Goal: Task Accomplishment & Management: Manage account settings

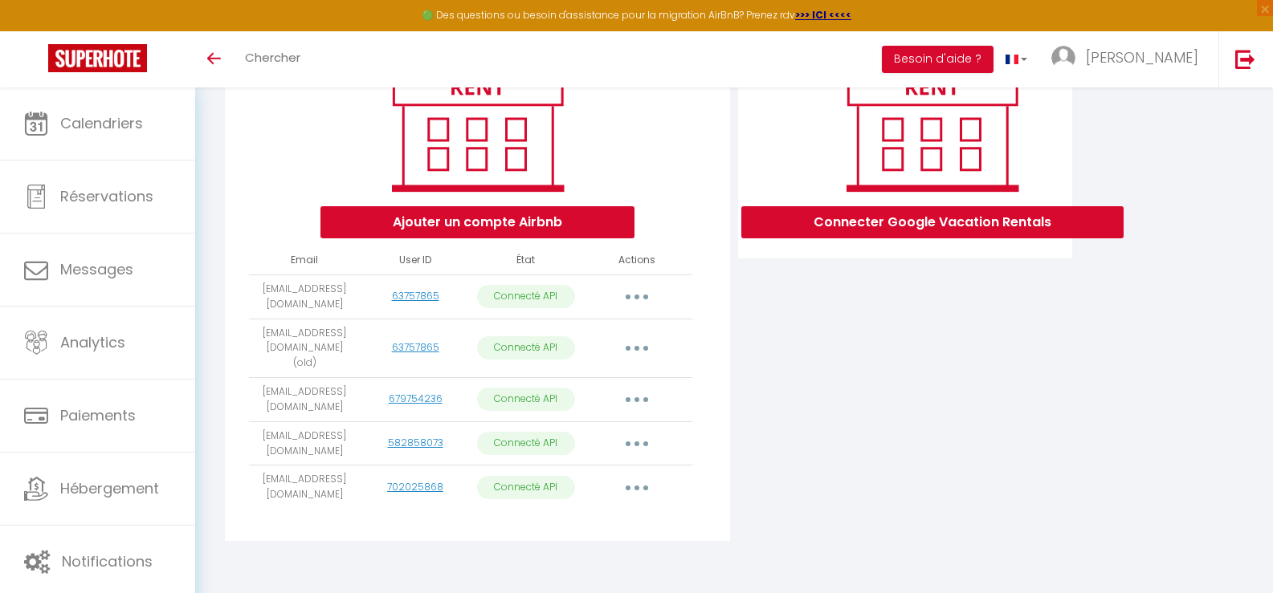
scroll to position [238, 0]
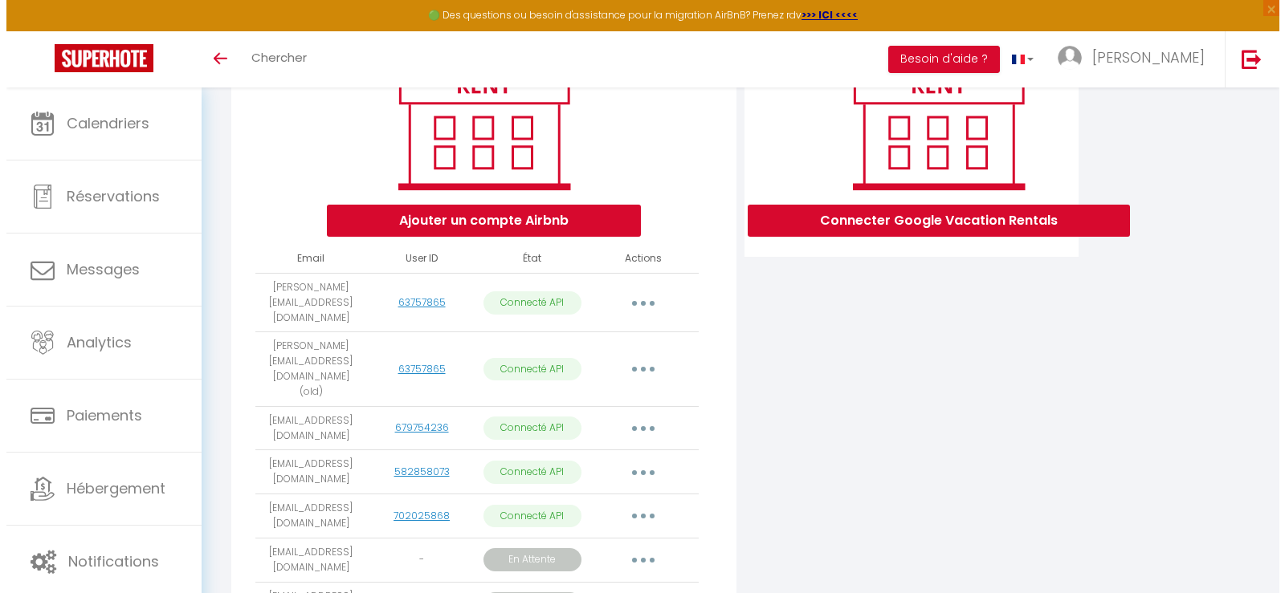
scroll to position [364, 0]
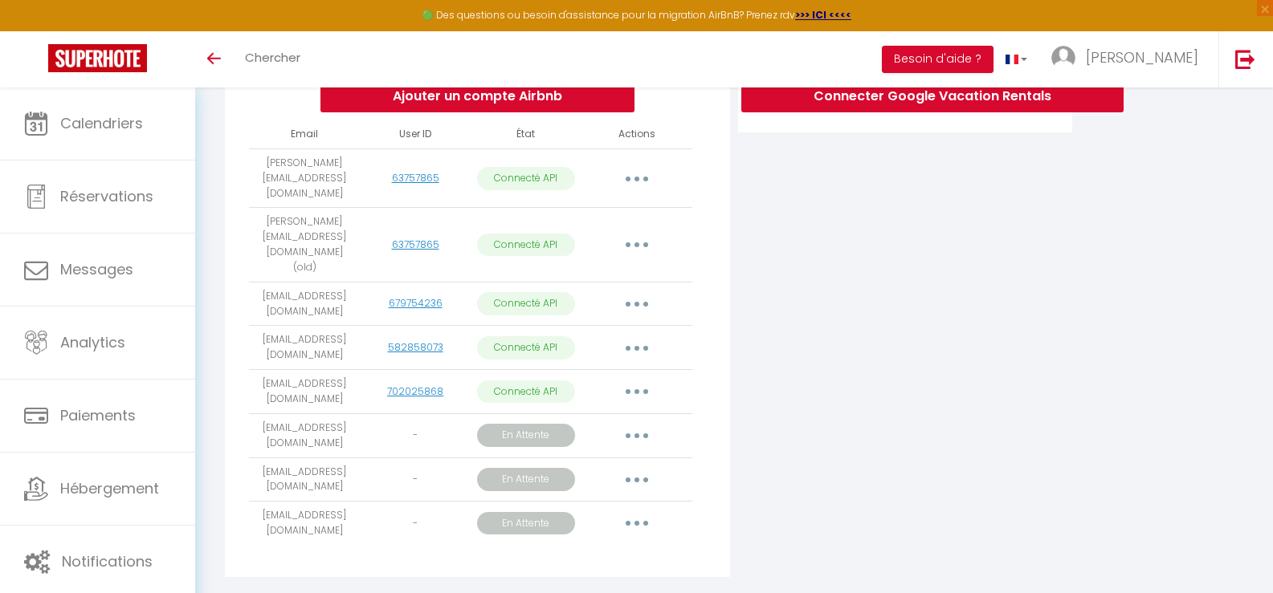
click at [642, 423] on button "button" at bounding box center [636, 436] width 45 height 26
click at [640, 423] on button "button" at bounding box center [636, 436] width 45 height 26
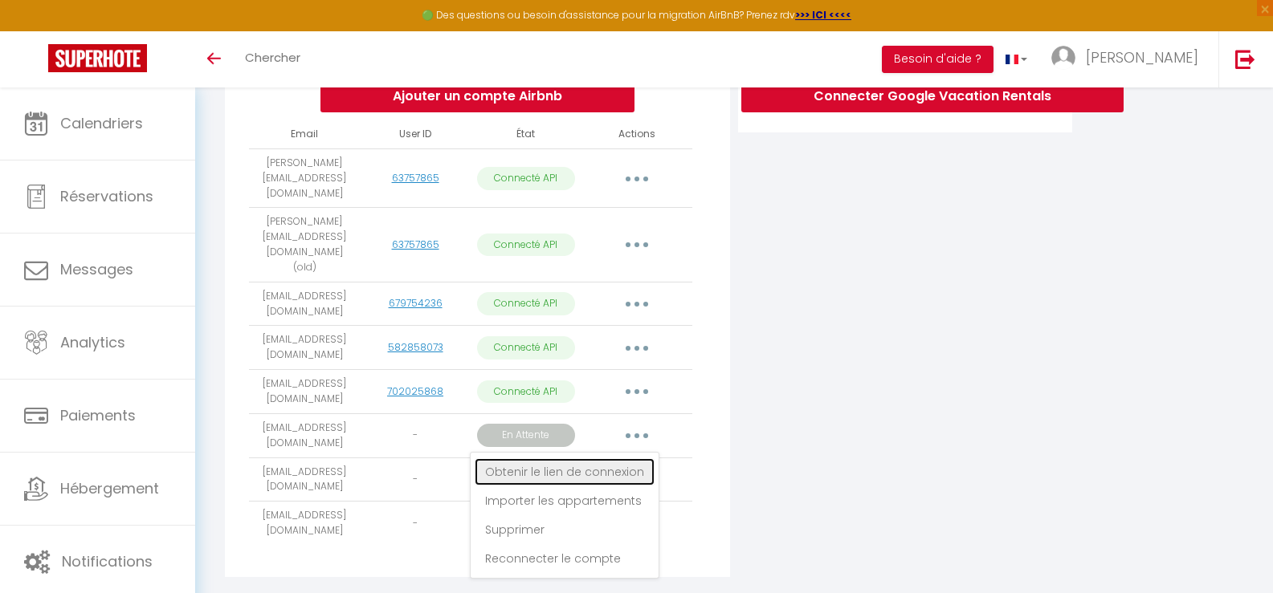
click at [607, 459] on link "Obtenir le lien de connexion" at bounding box center [565, 472] width 180 height 27
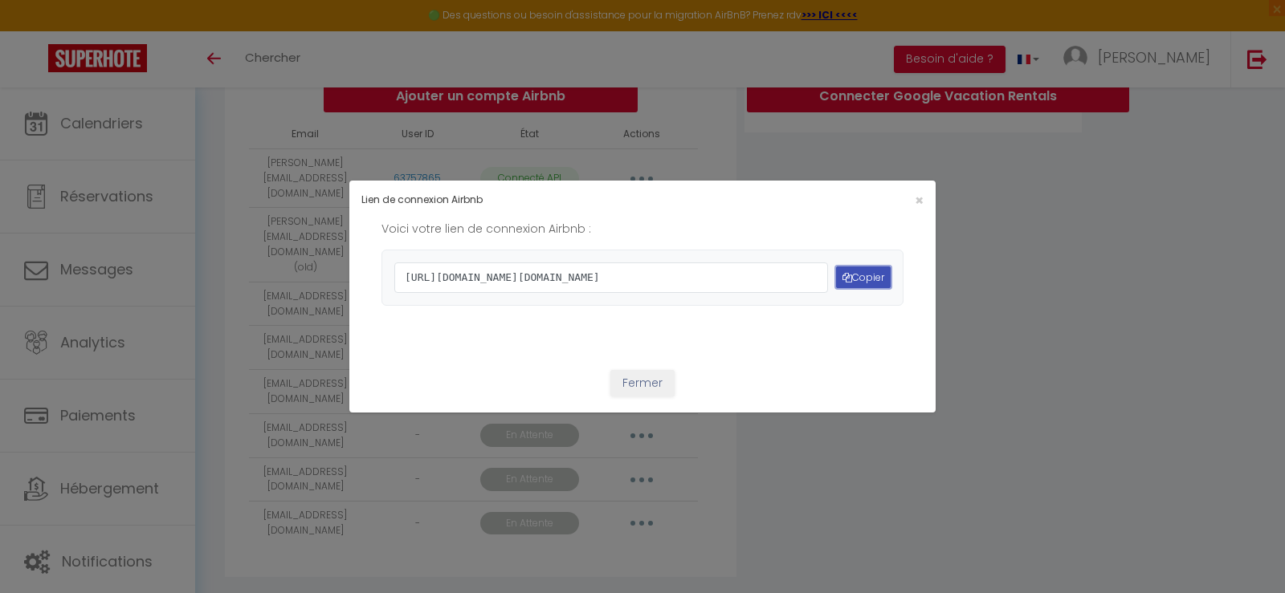
click at [862, 276] on button "Copier" at bounding box center [863, 278] width 55 height 22
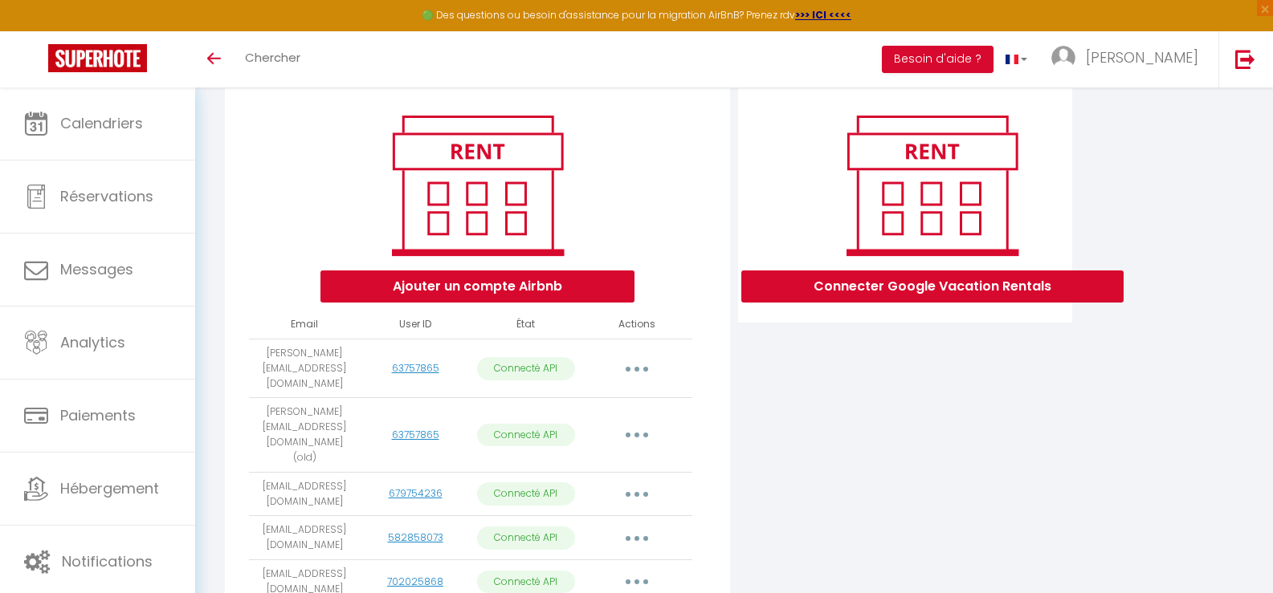
scroll to position [364, 0]
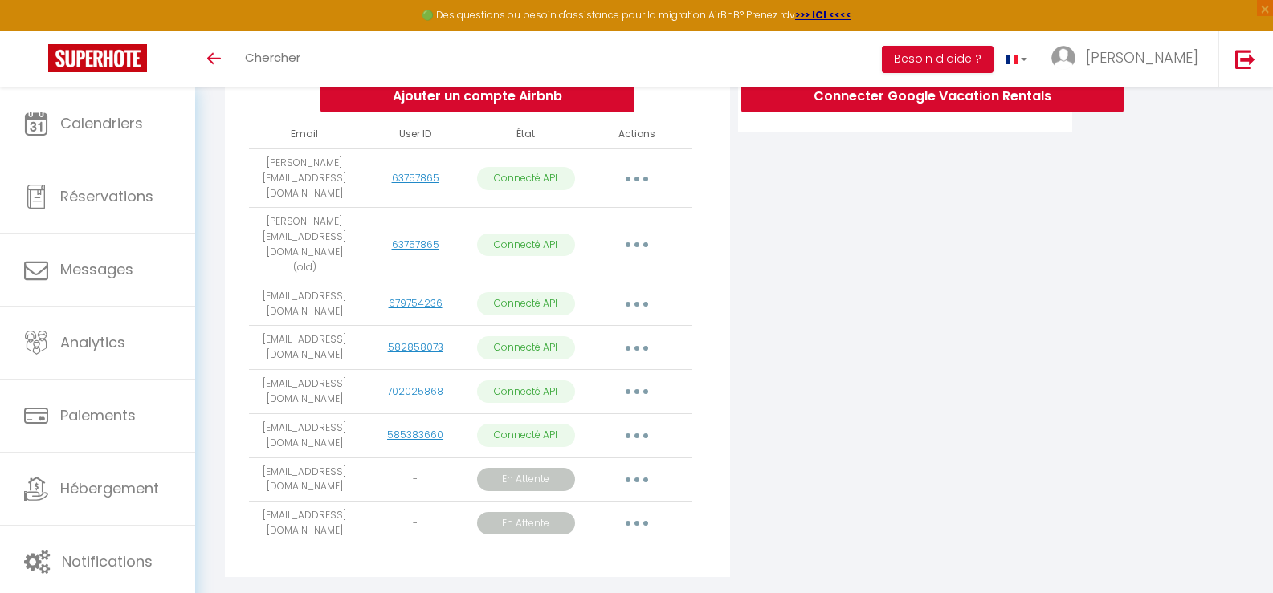
click at [626, 511] on button "button" at bounding box center [636, 524] width 45 height 26
click at [610, 547] on link "Obtenir le lien de connexion" at bounding box center [565, 560] width 180 height 27
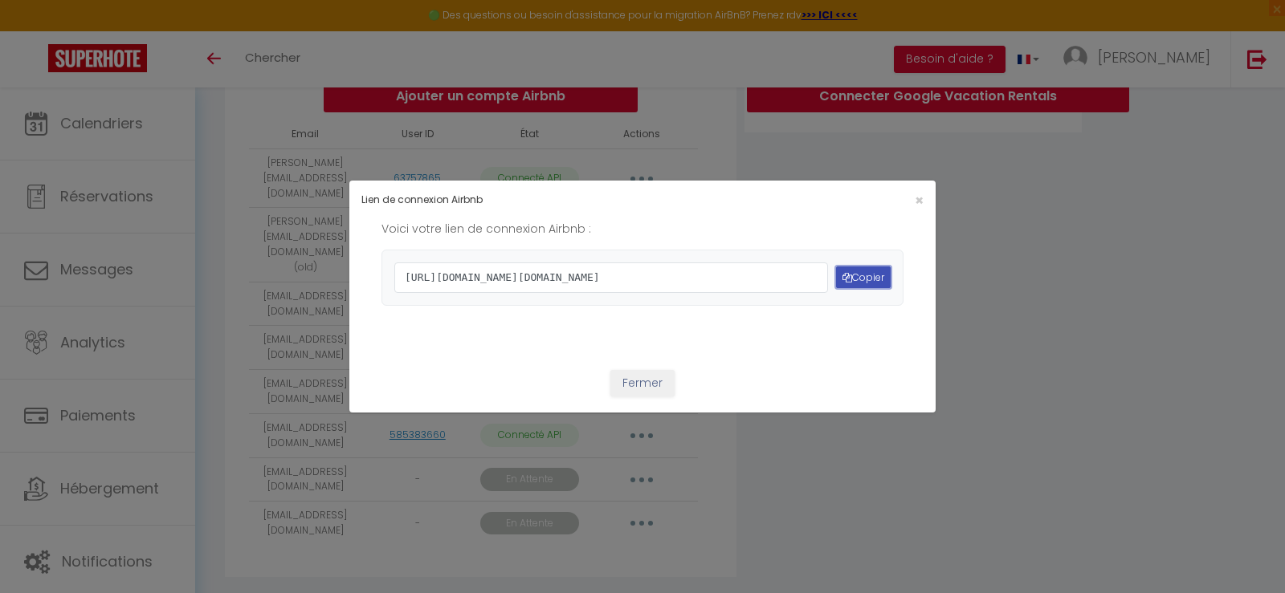
click at [848, 275] on button "Copier" at bounding box center [863, 278] width 55 height 22
click at [641, 398] on button "Fermer" at bounding box center [642, 383] width 64 height 27
